Goal: Transaction & Acquisition: Download file/media

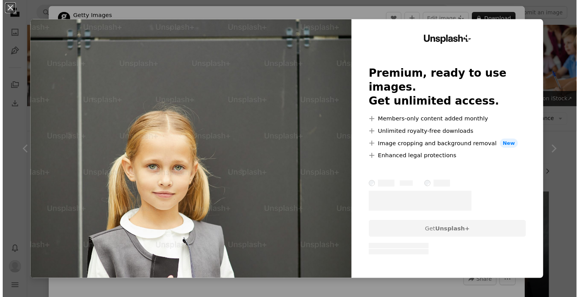
scroll to position [271, 0]
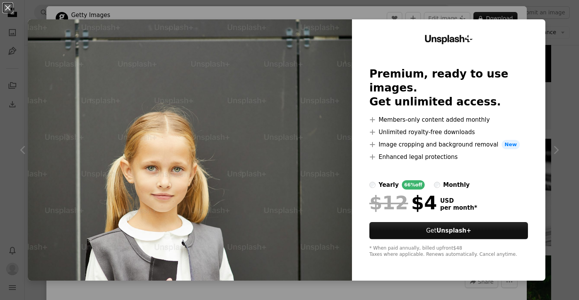
click at [546, 11] on div "An X shape Unsplash+ Premium, ready to use images. Get unlimited access. A plus…" at bounding box center [289, 150] width 579 height 300
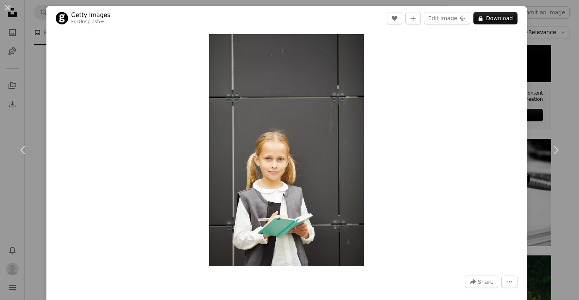
click at [546, 14] on div "An X shape Chevron left Chevron right Getty Images For Unsplash+ A heart A plus…" at bounding box center [289, 150] width 579 height 300
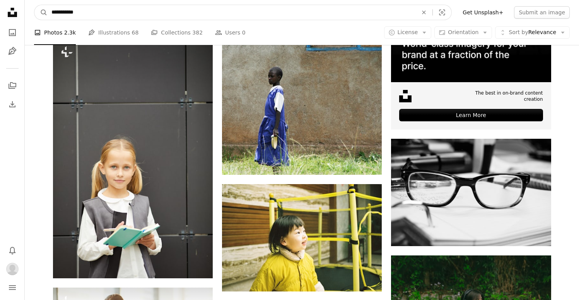
click at [123, 13] on input "**********" at bounding box center [232, 12] width 368 height 15
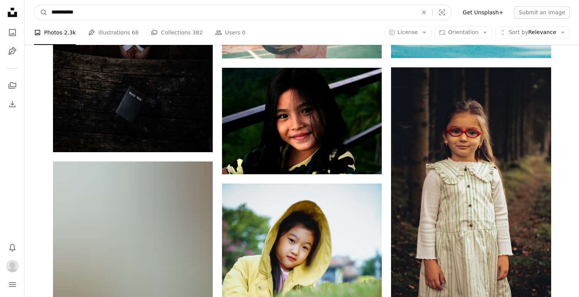
scroll to position [14561, 0]
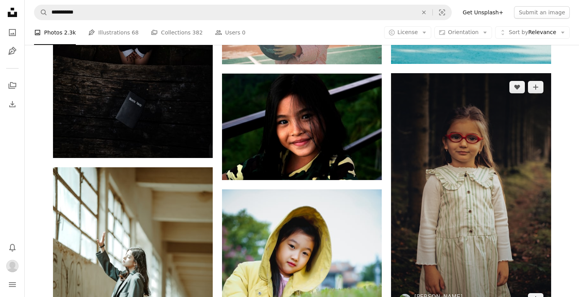
click at [501, 130] on img at bounding box center [471, 193] width 160 height 240
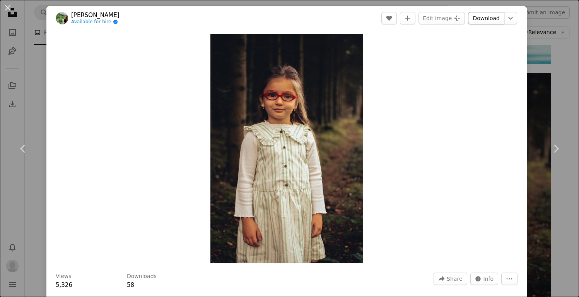
click at [489, 21] on link "Download" at bounding box center [486, 18] width 36 height 12
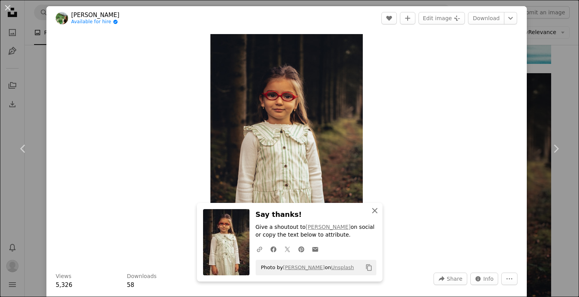
click at [377, 212] on icon "An X shape" at bounding box center [374, 210] width 9 height 9
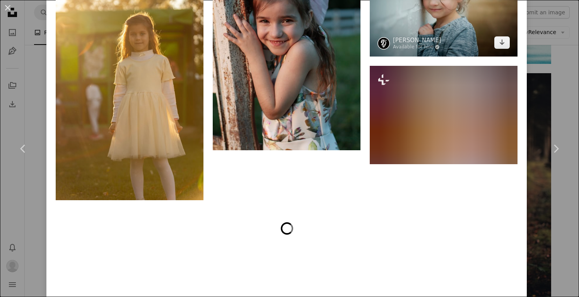
scroll to position [4104, 0]
